Goal: Information Seeking & Learning: Learn about a topic

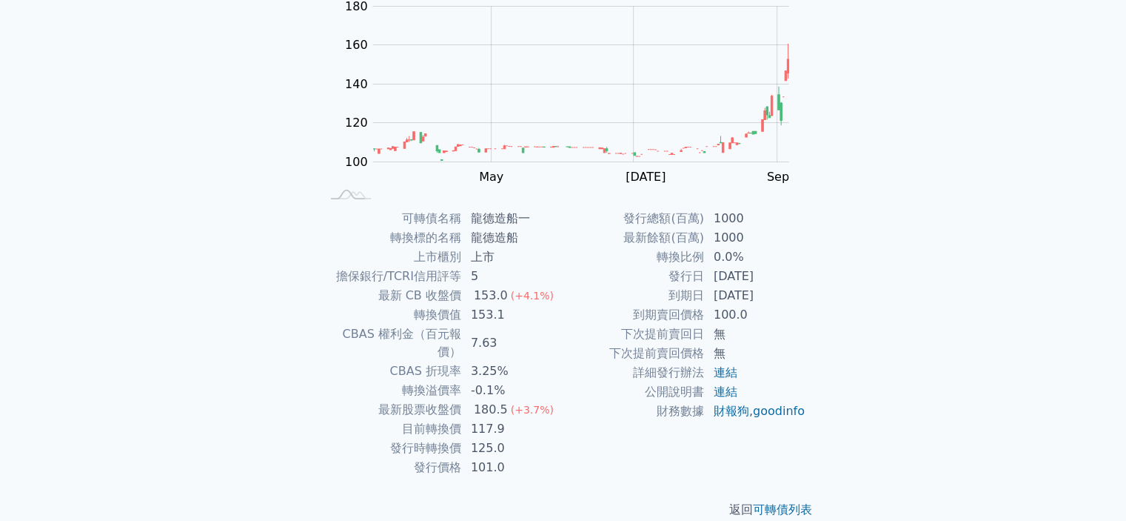
scroll to position [165, 0]
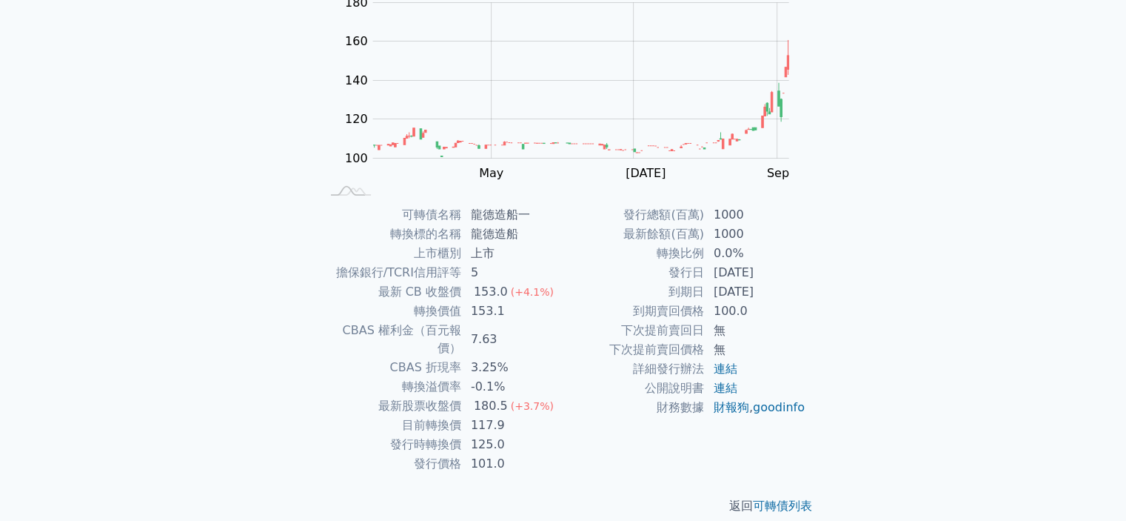
click at [633, 378] on td "公開說明書" at bounding box center [633, 387] width 141 height 19
click at [501, 333] on td "7.63" at bounding box center [512, 339] width 101 height 37
click at [543, 435] on td "125.0" at bounding box center [512, 444] width 101 height 19
click at [492, 339] on tbody "可轉債名稱 龍德造船一 轉換標的名稱 龍德造船 上市櫃別 上市 擔保銀行/TCRI信用評等 5 最新 CB 收盤價 153.0 (+4.1%) 轉換價值 15…" at bounding box center [442, 339] width 243 height 268
drag, startPoint x: 502, startPoint y: 319, endPoint x: 416, endPoint y: 313, distance: 86.1
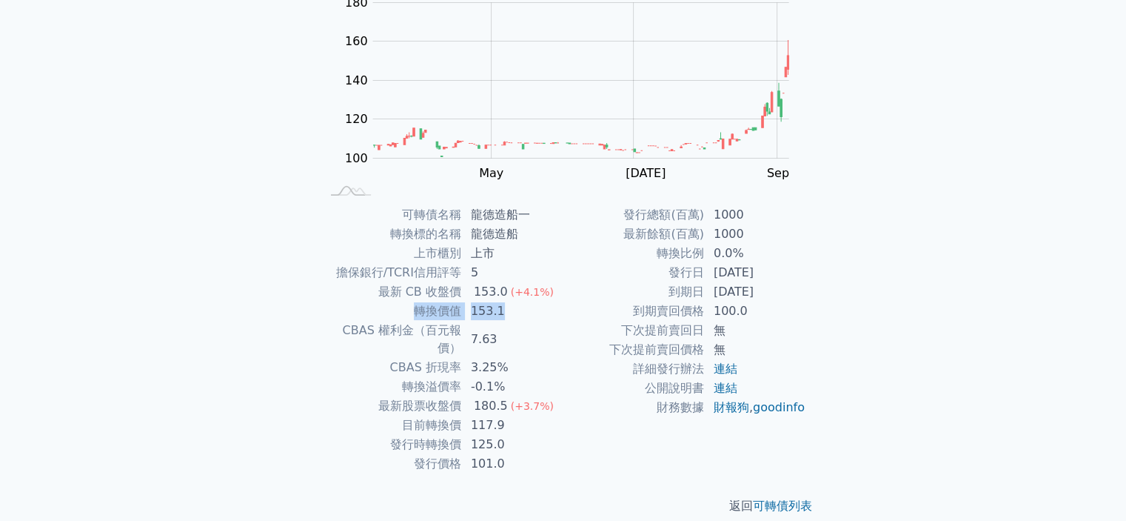
click at [416, 313] on tr "轉換價值 153.1" at bounding box center [442, 310] width 243 height 19
click at [454, 377] on td "轉換溢價率" at bounding box center [391, 386] width 141 height 19
click at [0, 218] on div "可轉債列表 財務數據 可轉債列表 財務數據 登入／註冊 登入／註冊 可轉債列表 › 67531 龍德造船一 67531 龍德造船一 可轉債詳細資訊 Zoom …" at bounding box center [563, 186] width 1126 height 703
drag, startPoint x: 501, startPoint y: 405, endPoint x: 412, endPoint y: 411, distance: 89.8
click at [412, 415] on tr "目前轉換價 117.9" at bounding box center [442, 424] width 243 height 19
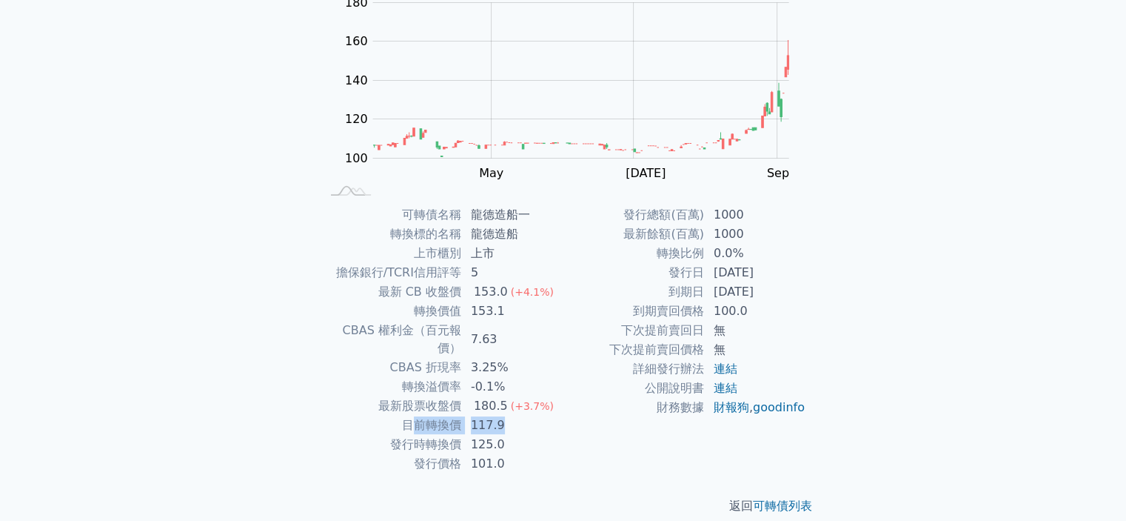
click at [475, 415] on td "117.9" at bounding box center [512, 424] width 101 height 19
